Goal: Information Seeking & Learning: Learn about a topic

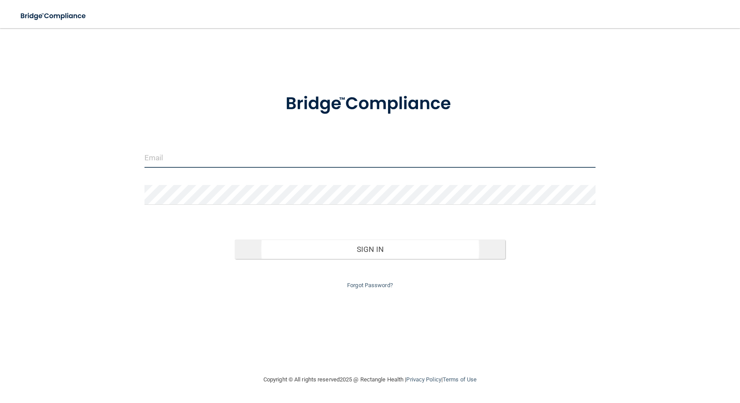
type input "[EMAIL_ADDRESS][DOMAIN_NAME]"
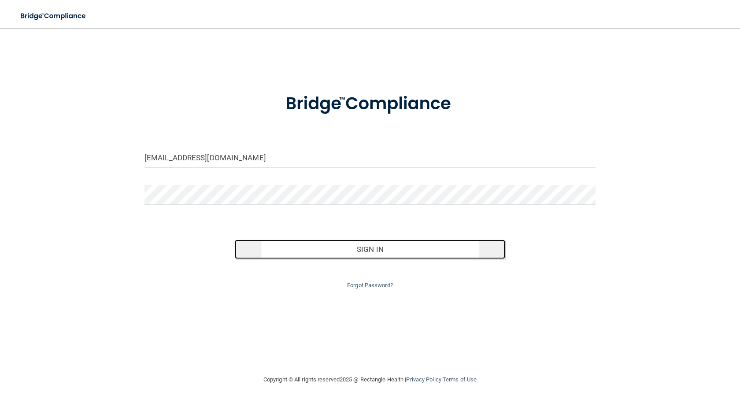
click at [352, 241] on button "Sign In" at bounding box center [370, 249] width 270 height 19
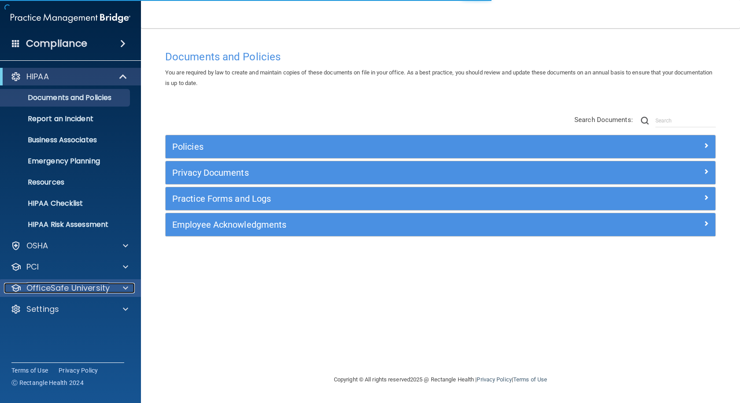
click at [97, 289] on p "OfficeSafe University" at bounding box center [67, 288] width 83 height 11
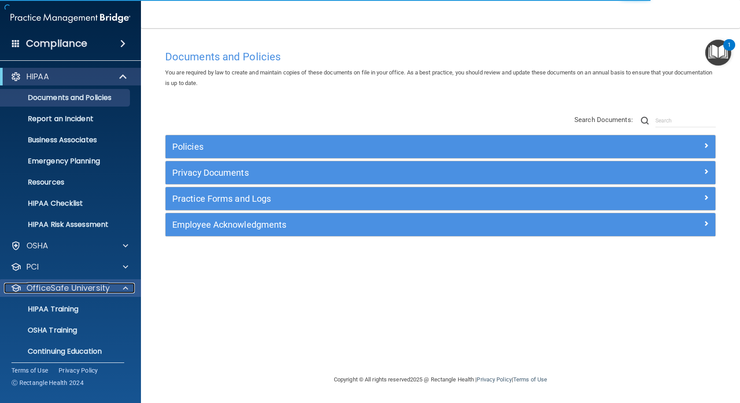
click at [97, 289] on p "OfficeSafe University" at bounding box center [67, 288] width 83 height 11
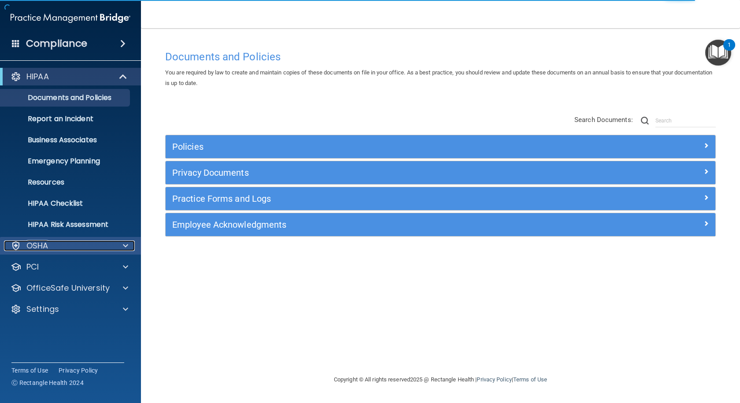
click at [112, 247] on div "OSHA" at bounding box center [58, 245] width 109 height 11
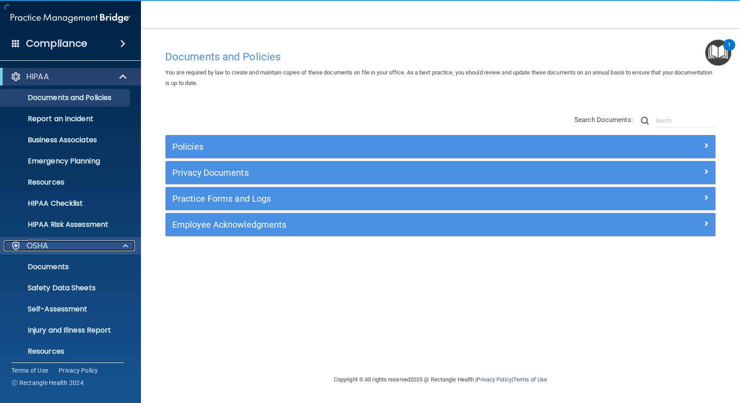
click at [112, 247] on div "OSHA" at bounding box center [58, 245] width 109 height 11
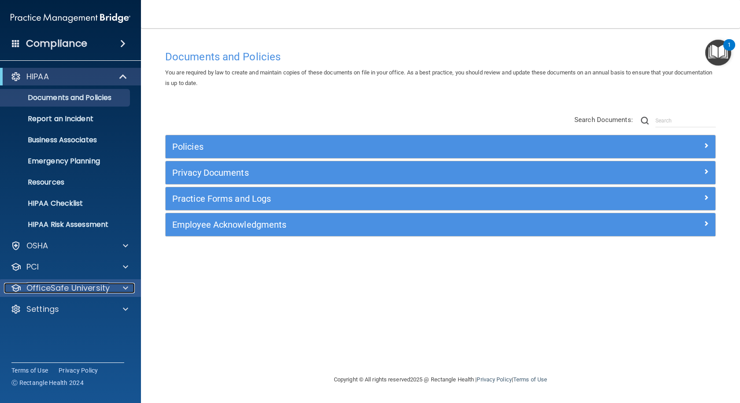
click at [101, 290] on p "OfficeSafe University" at bounding box center [67, 288] width 83 height 11
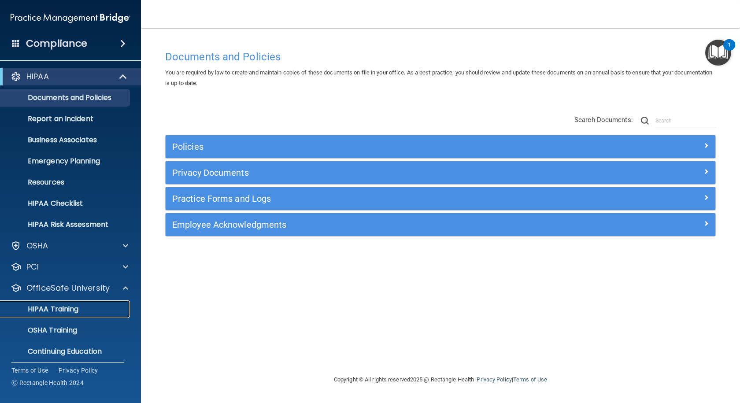
click at [88, 307] on div "HIPAA Training" at bounding box center [66, 309] width 120 height 9
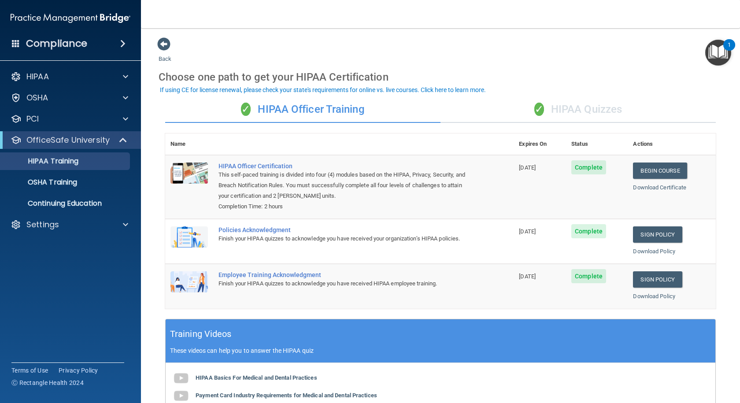
click at [550, 111] on div "✓ HIPAA Quizzes" at bounding box center [577, 109] width 275 height 26
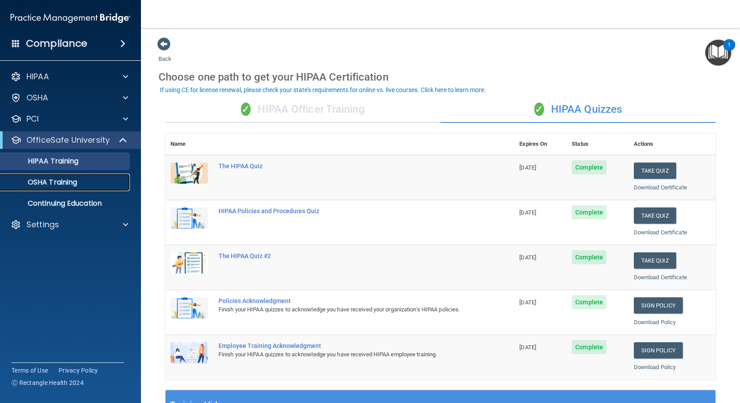
click at [54, 184] on p "OSHA Training" at bounding box center [41, 182] width 71 height 9
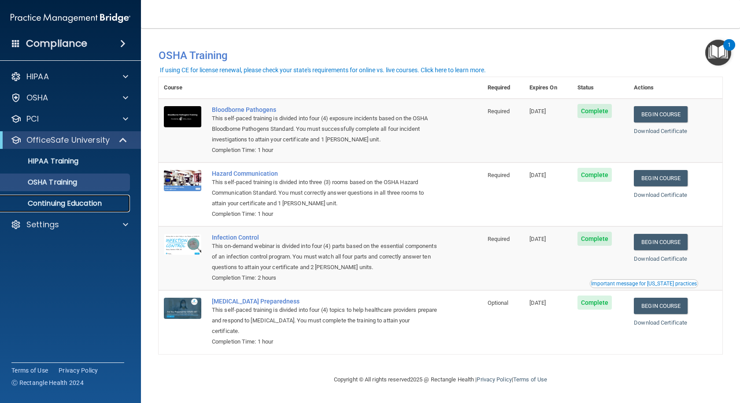
click at [67, 204] on p "Continuing Education" at bounding box center [66, 203] width 120 height 9
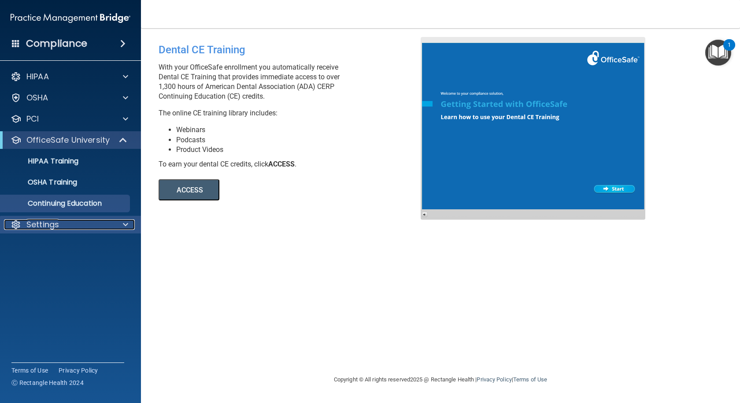
click at [71, 224] on div "Settings" at bounding box center [58, 224] width 109 height 11
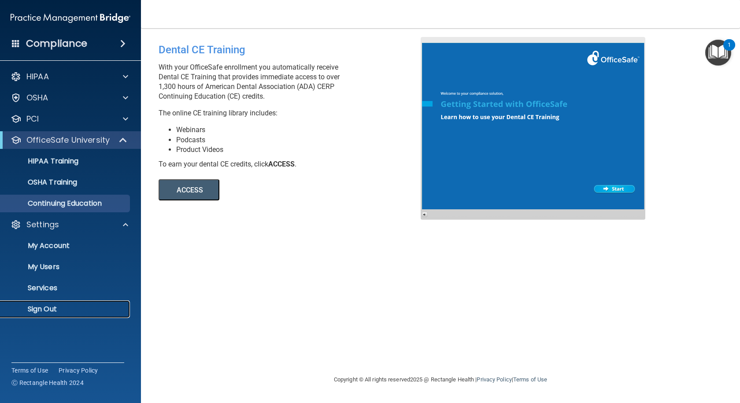
click at [51, 309] on p "Sign Out" at bounding box center [66, 309] width 120 height 9
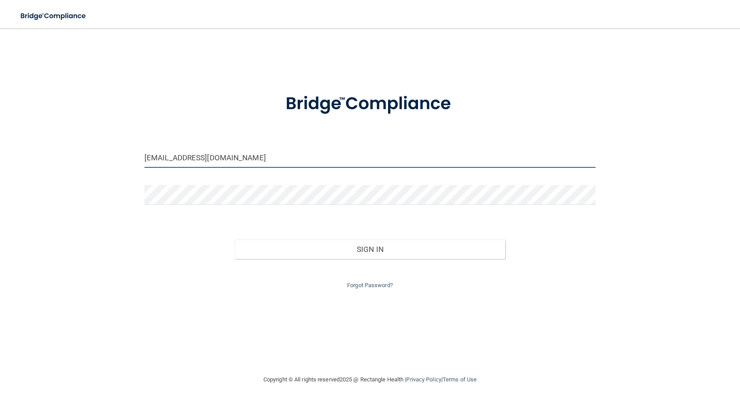
click at [230, 155] on input "[EMAIL_ADDRESS][DOMAIN_NAME]" at bounding box center [369, 158] width 451 height 20
type input "[EMAIL_ADDRESS][DOMAIN_NAME]"
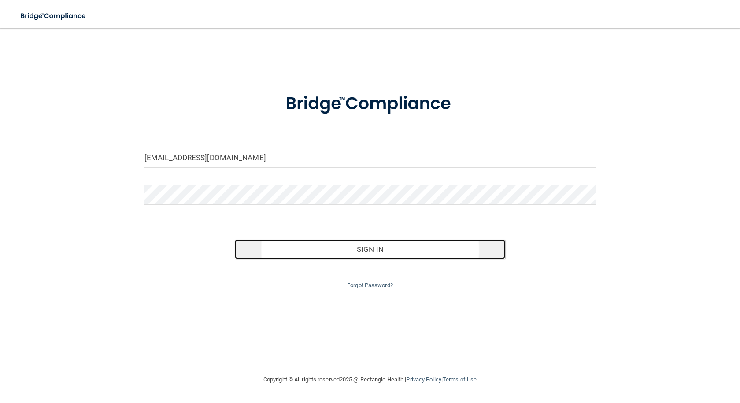
click at [277, 247] on button "Sign In" at bounding box center [370, 249] width 270 height 19
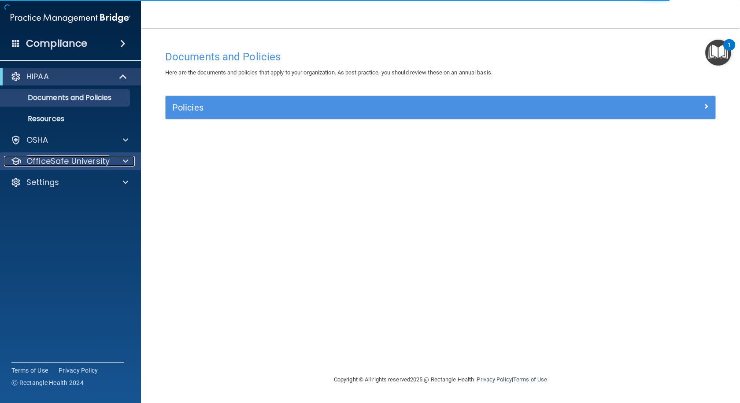
click at [52, 162] on p "OfficeSafe University" at bounding box center [67, 161] width 83 height 11
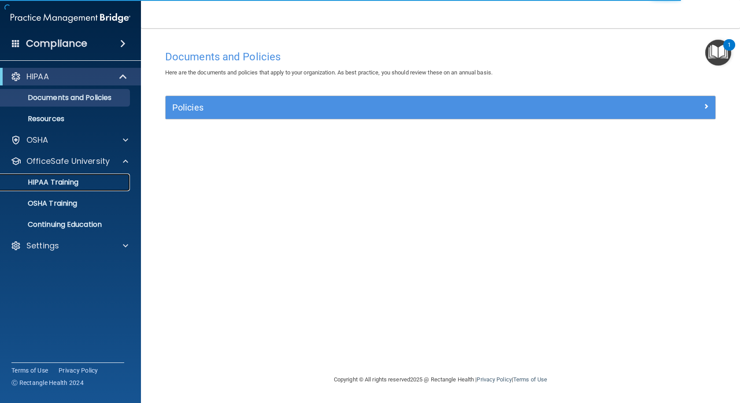
click at [55, 181] on p "HIPAA Training" at bounding box center [42, 182] width 73 height 9
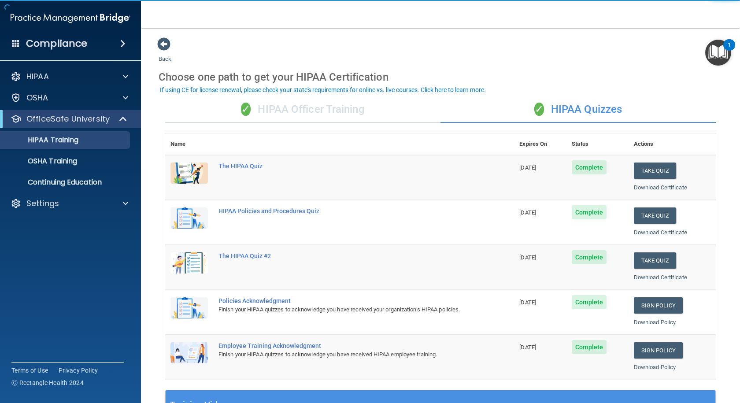
click at [325, 115] on div "✓ HIPAA Officer Training" at bounding box center [302, 109] width 275 height 26
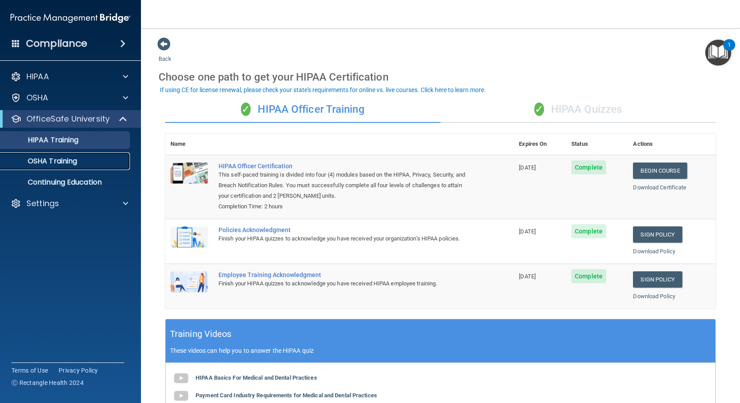
click at [58, 160] on p "OSHA Training" at bounding box center [41, 161] width 71 height 9
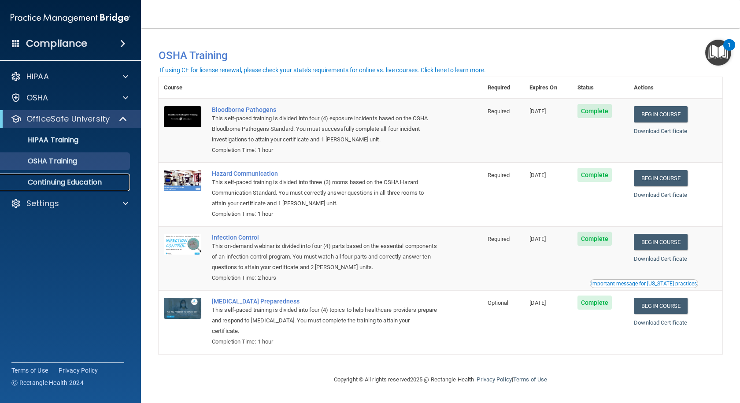
click at [81, 186] on p "Continuing Education" at bounding box center [66, 182] width 120 height 9
